Goal: Information Seeking & Learning: Get advice/opinions

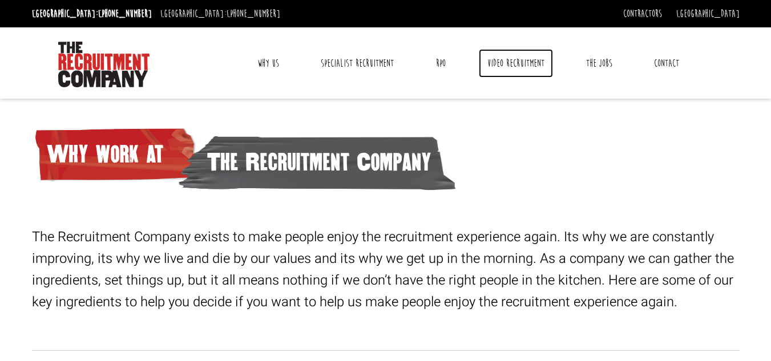
click at [523, 62] on link "Video Recruitment" at bounding box center [516, 63] width 74 height 29
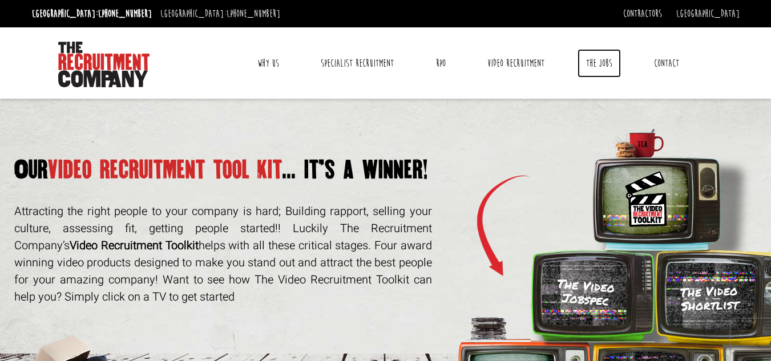
click at [605, 66] on link "The Jobs" at bounding box center [599, 63] width 43 height 29
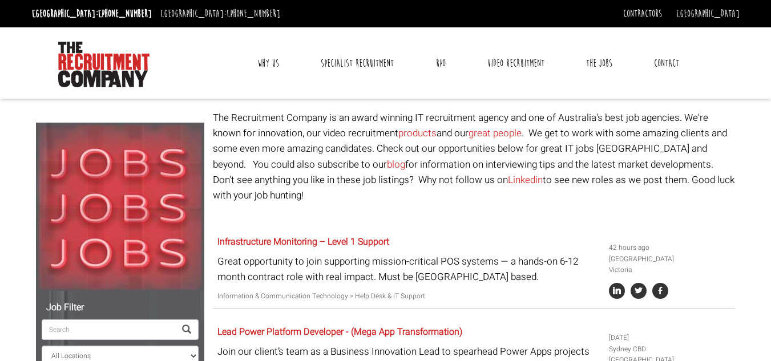
click at [256, 67] on link "Why Us" at bounding box center [268, 63] width 39 height 29
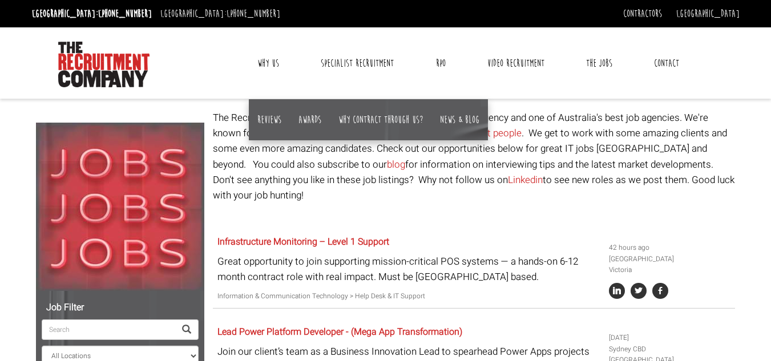
click at [258, 66] on link "Why Us" at bounding box center [268, 63] width 39 height 29
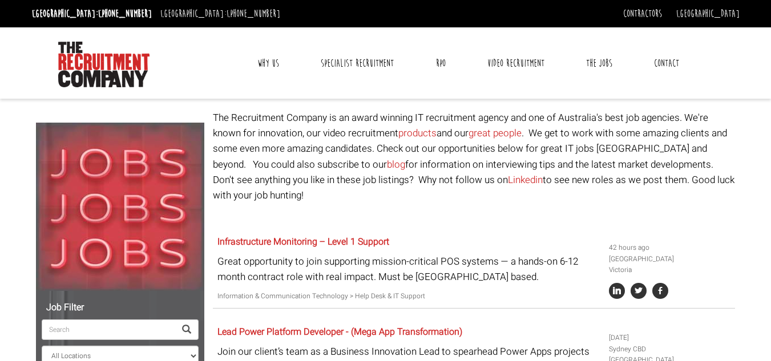
click at [277, 56] on link "Why Us" at bounding box center [268, 63] width 39 height 29
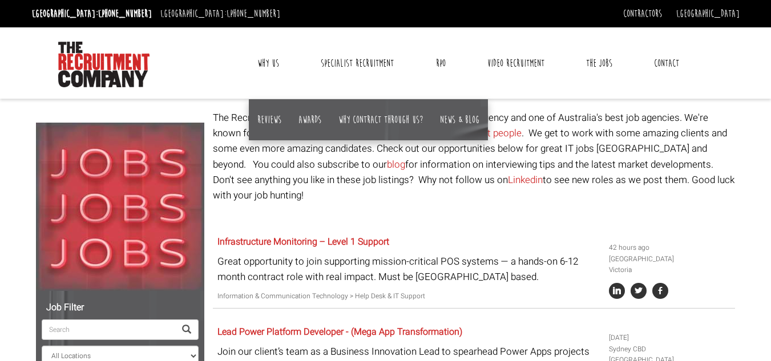
click at [276, 57] on link "Why Us" at bounding box center [268, 63] width 39 height 29
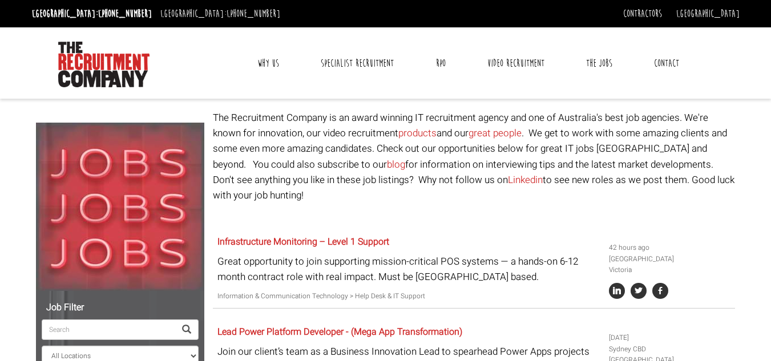
click at [276, 57] on link "Why Us" at bounding box center [268, 63] width 39 height 29
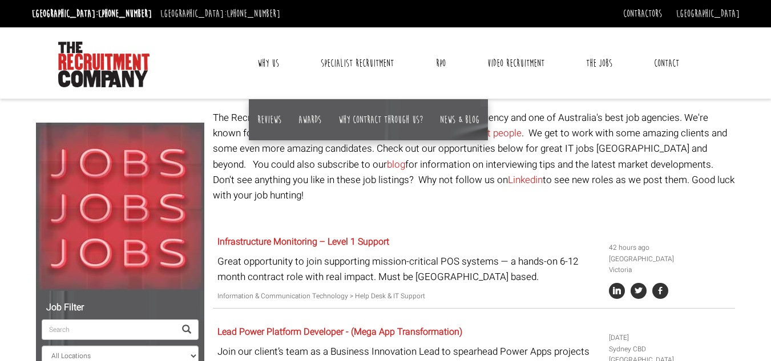
click at [263, 63] on link "Why Us" at bounding box center [268, 63] width 39 height 29
click at [269, 62] on link "Why Us" at bounding box center [268, 63] width 39 height 29
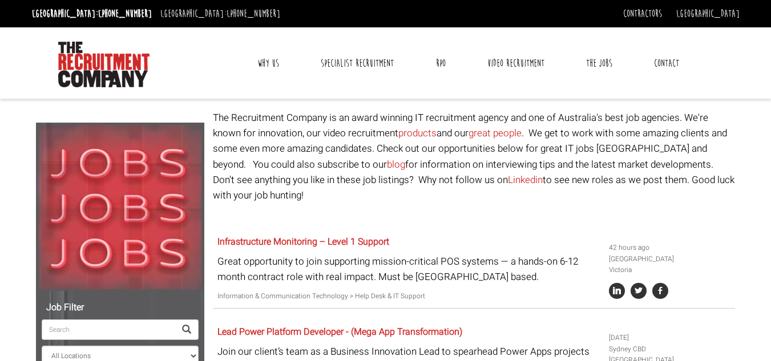
click at [271, 59] on link "Why Us" at bounding box center [268, 63] width 39 height 29
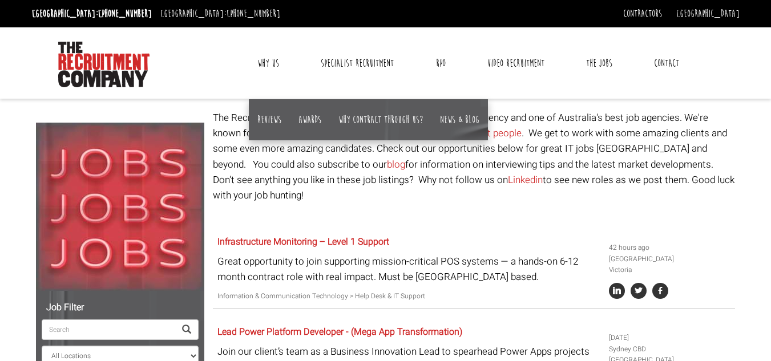
click at [271, 59] on link "Why Us" at bounding box center [268, 63] width 39 height 29
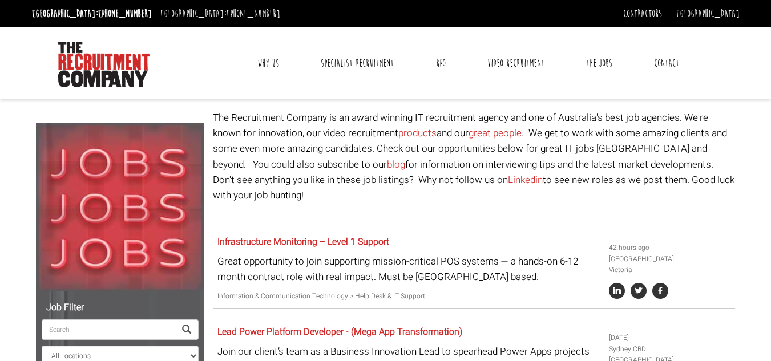
click at [269, 60] on link "Why Us" at bounding box center [268, 63] width 39 height 29
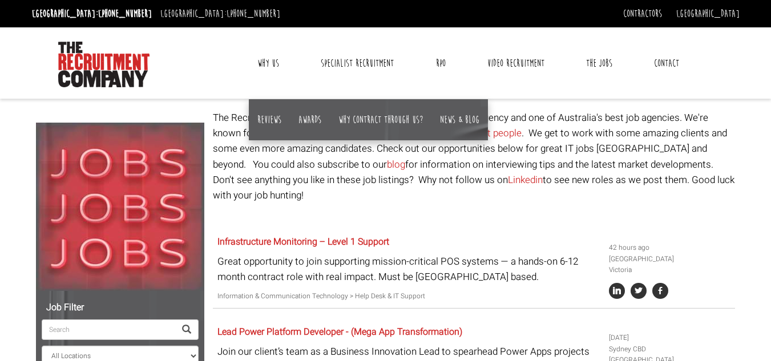
click at [269, 60] on link "Why Us" at bounding box center [268, 63] width 39 height 29
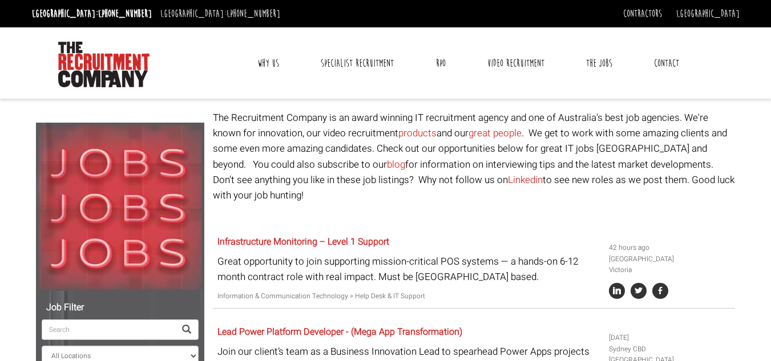
click at [269, 60] on link "Why Us" at bounding box center [268, 63] width 39 height 29
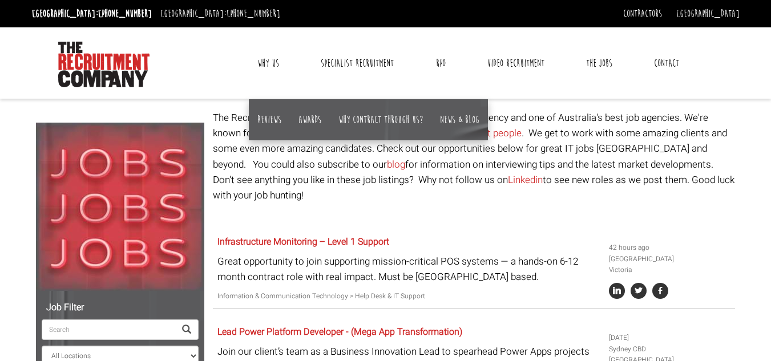
click at [269, 60] on link "Why Us" at bounding box center [268, 63] width 39 height 29
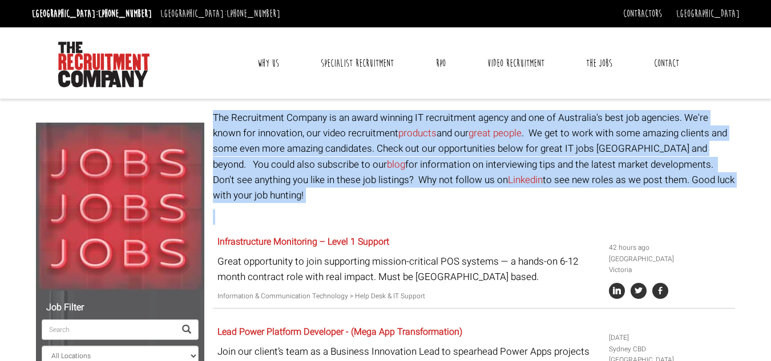
drag, startPoint x: 215, startPoint y: 114, endPoint x: 425, endPoint y: 206, distance: 229.0
click at [425, 209] on p at bounding box center [474, 216] width 522 height 15
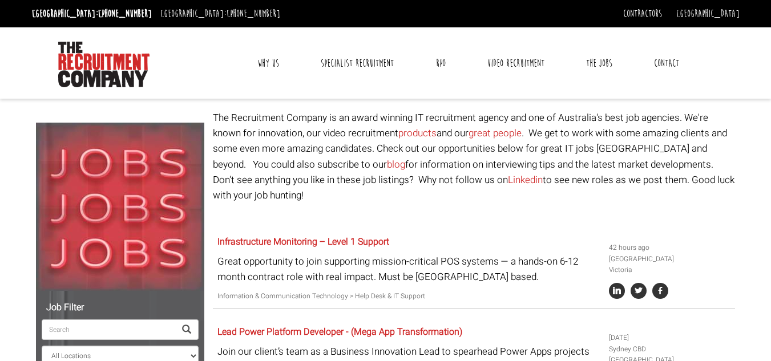
click at [264, 56] on link "Why Us" at bounding box center [268, 63] width 39 height 29
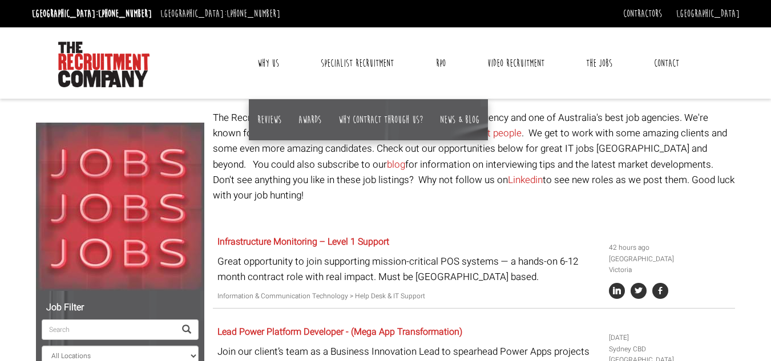
click at [265, 59] on link "Why Us" at bounding box center [268, 63] width 39 height 29
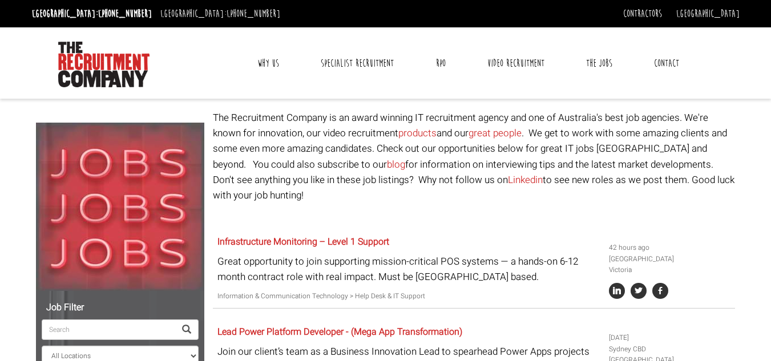
click at [267, 64] on link "Why Us" at bounding box center [268, 63] width 39 height 29
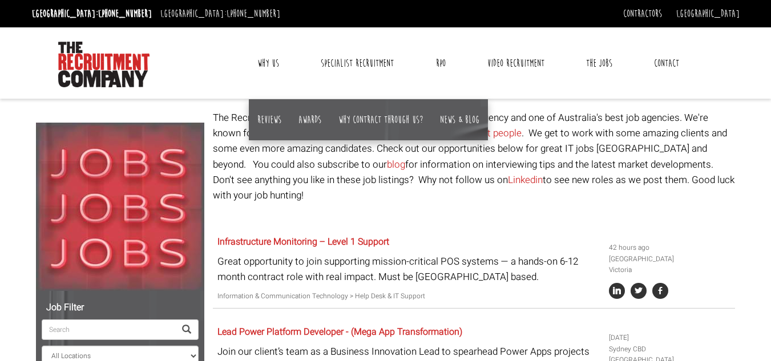
click at [267, 64] on link "Why Us" at bounding box center [268, 63] width 39 height 29
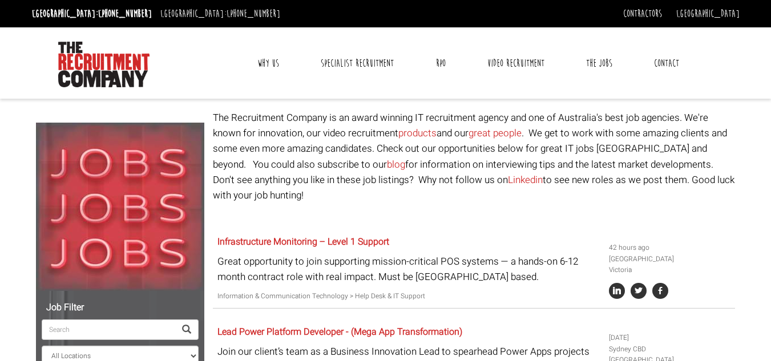
click at [267, 64] on link "Why Us" at bounding box center [268, 63] width 39 height 29
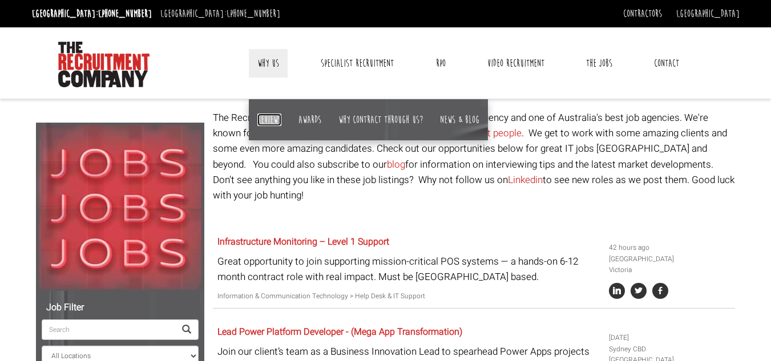
click at [267, 121] on link "Reviews" at bounding box center [269, 120] width 24 height 13
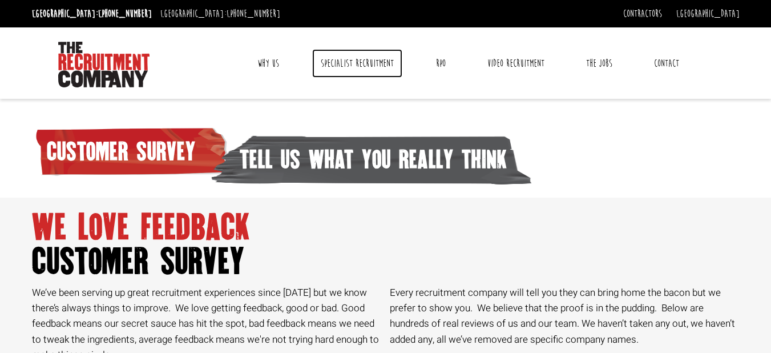
click at [352, 71] on link "Specialist Recruitment" at bounding box center [357, 63] width 90 height 29
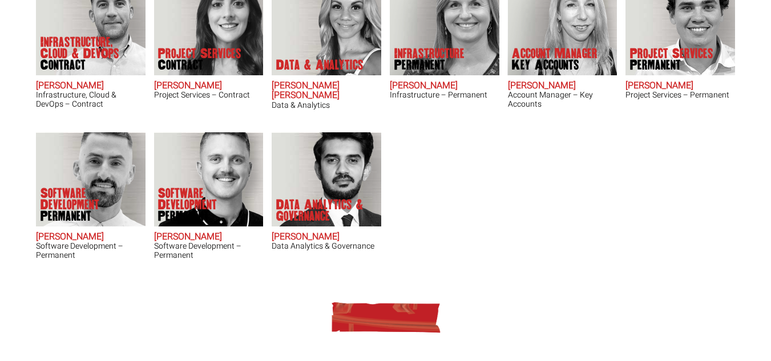
scroll to position [412, 0]
